Goal: Navigation & Orientation: Find specific page/section

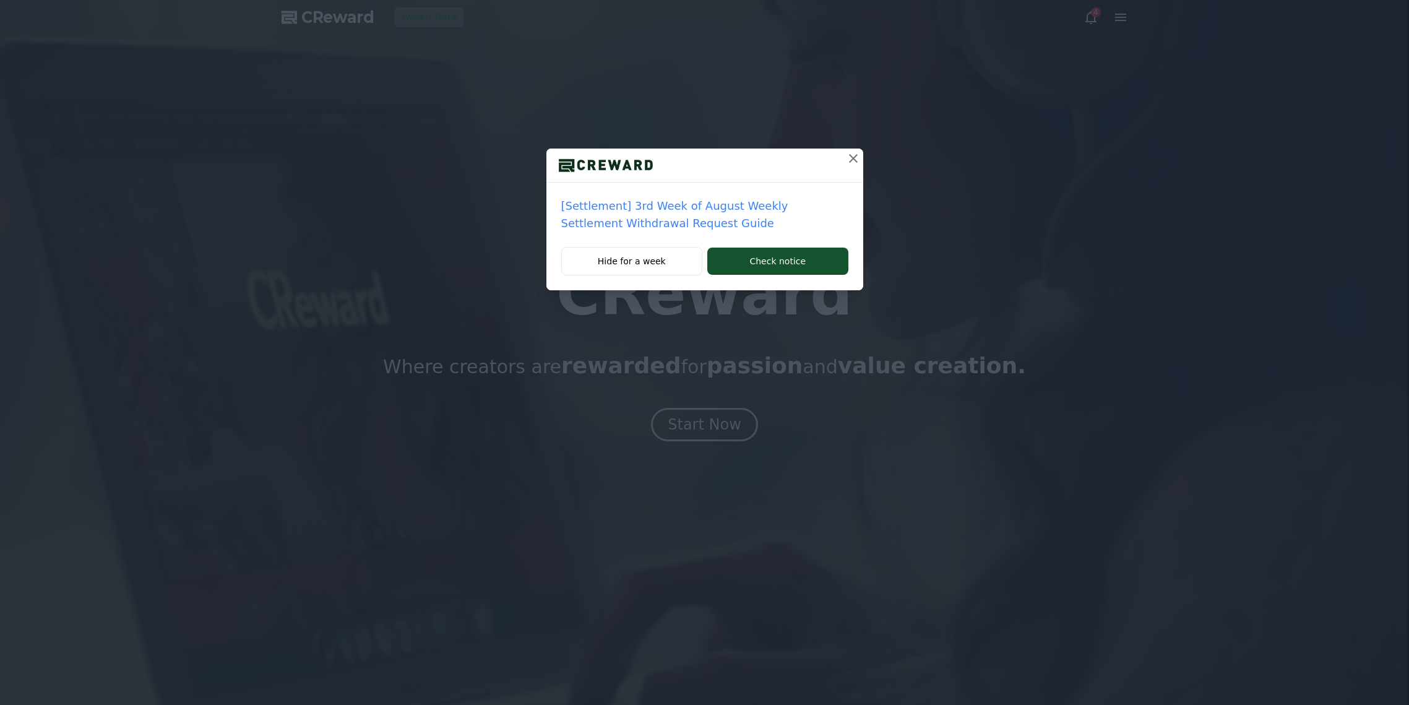
click at [855, 160] on icon at bounding box center [853, 158] width 15 height 15
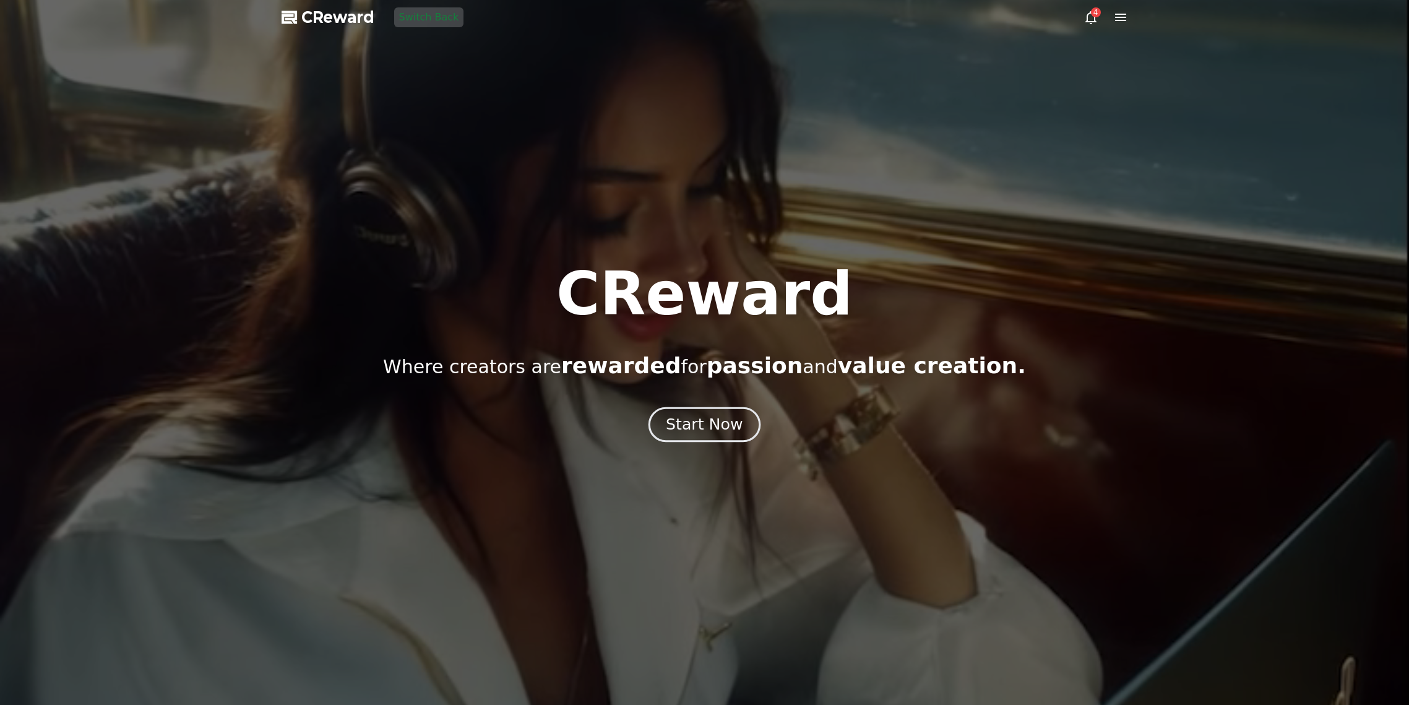
click at [712, 437] on button "Start Now" at bounding box center [704, 424] width 112 height 35
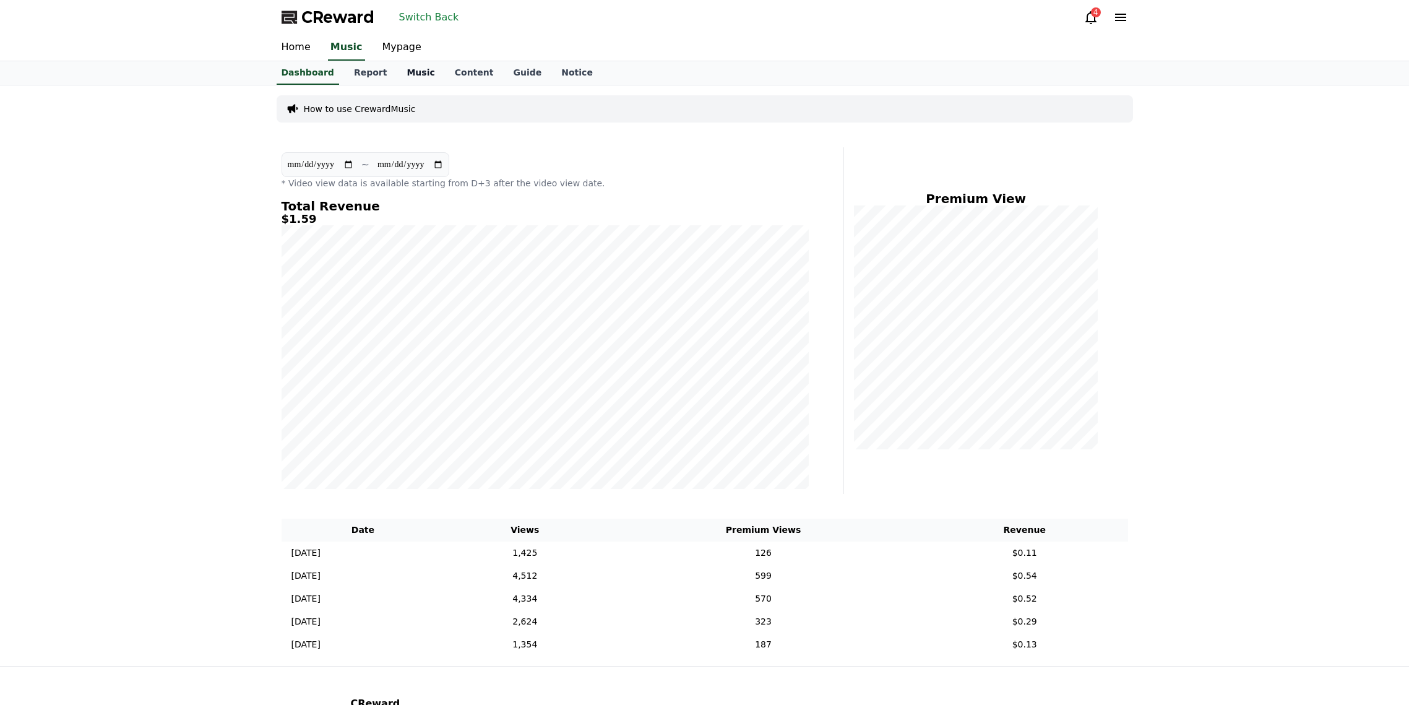
click at [409, 66] on link "Music" at bounding box center [421, 73] width 48 height 24
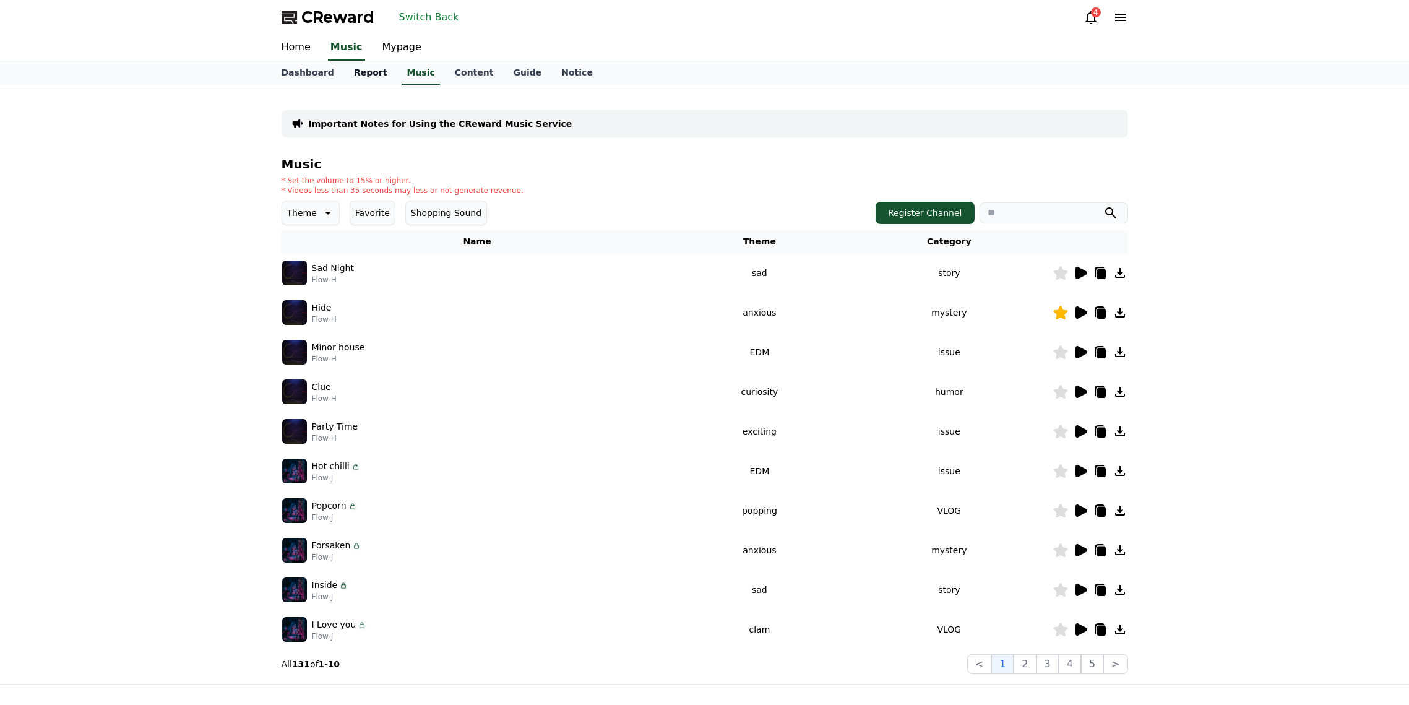
click at [366, 71] on link "Report" at bounding box center [370, 73] width 53 height 24
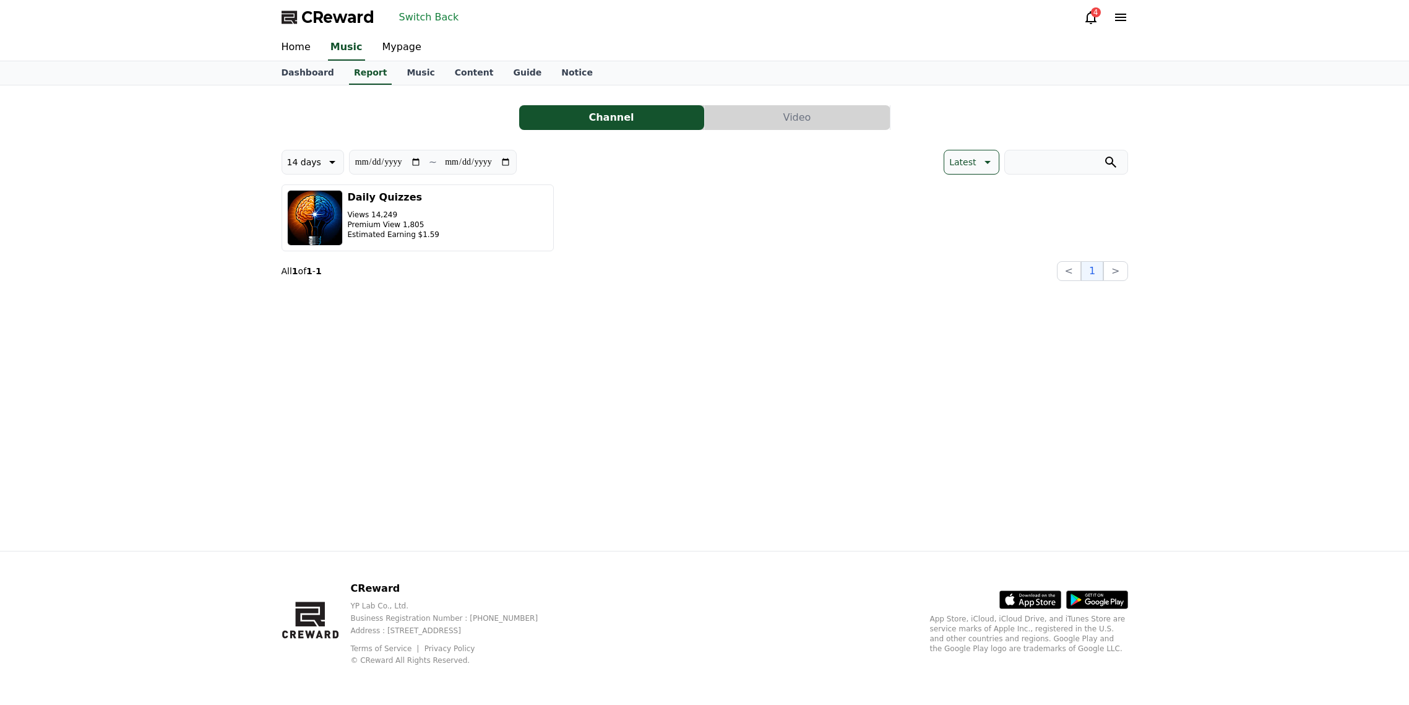
click at [786, 118] on button "Video" at bounding box center [797, 117] width 185 height 25
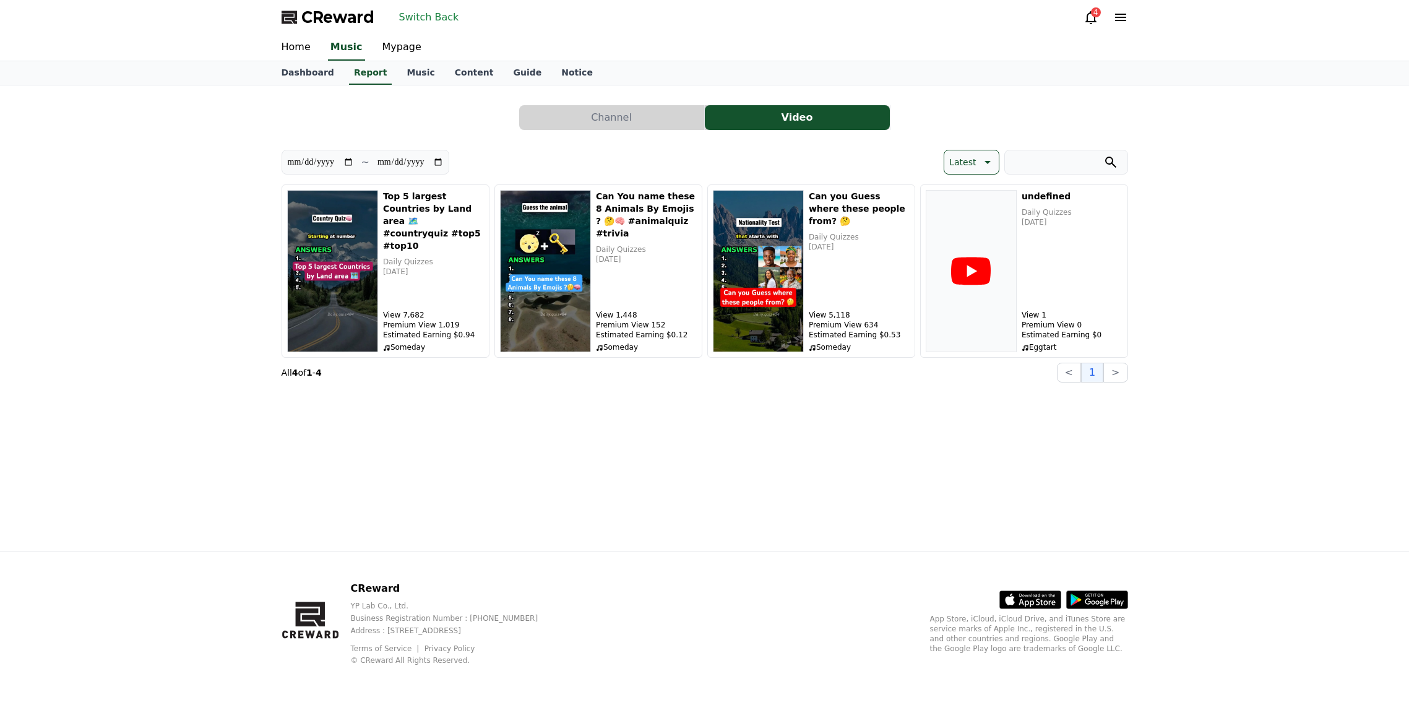
click at [413, 20] on button "Switch Back" at bounding box center [429, 17] width 70 height 20
